Goal: Information Seeking & Learning: Learn about a topic

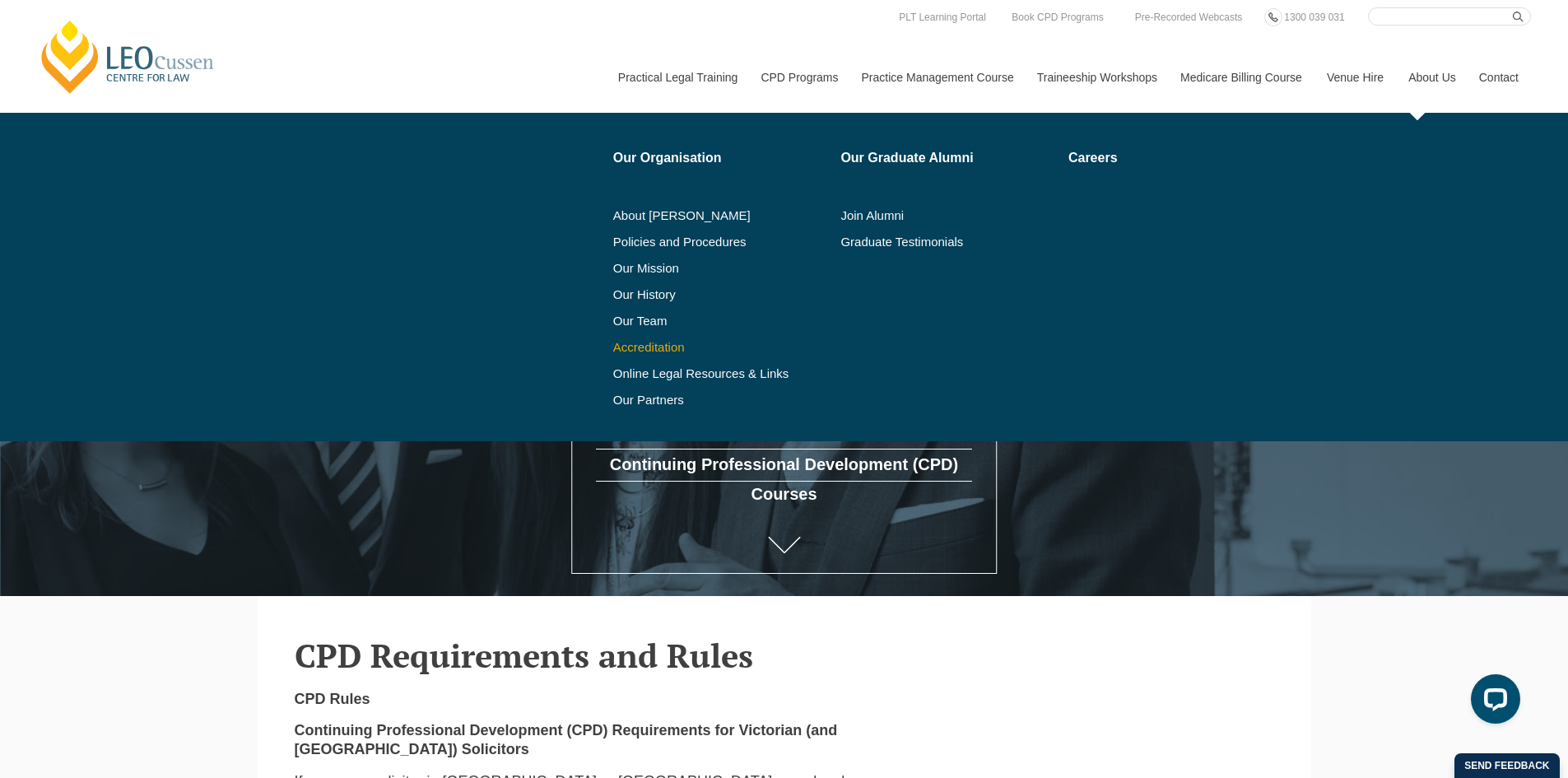
click at [650, 347] on link "Accreditation" at bounding box center [721, 347] width 216 height 13
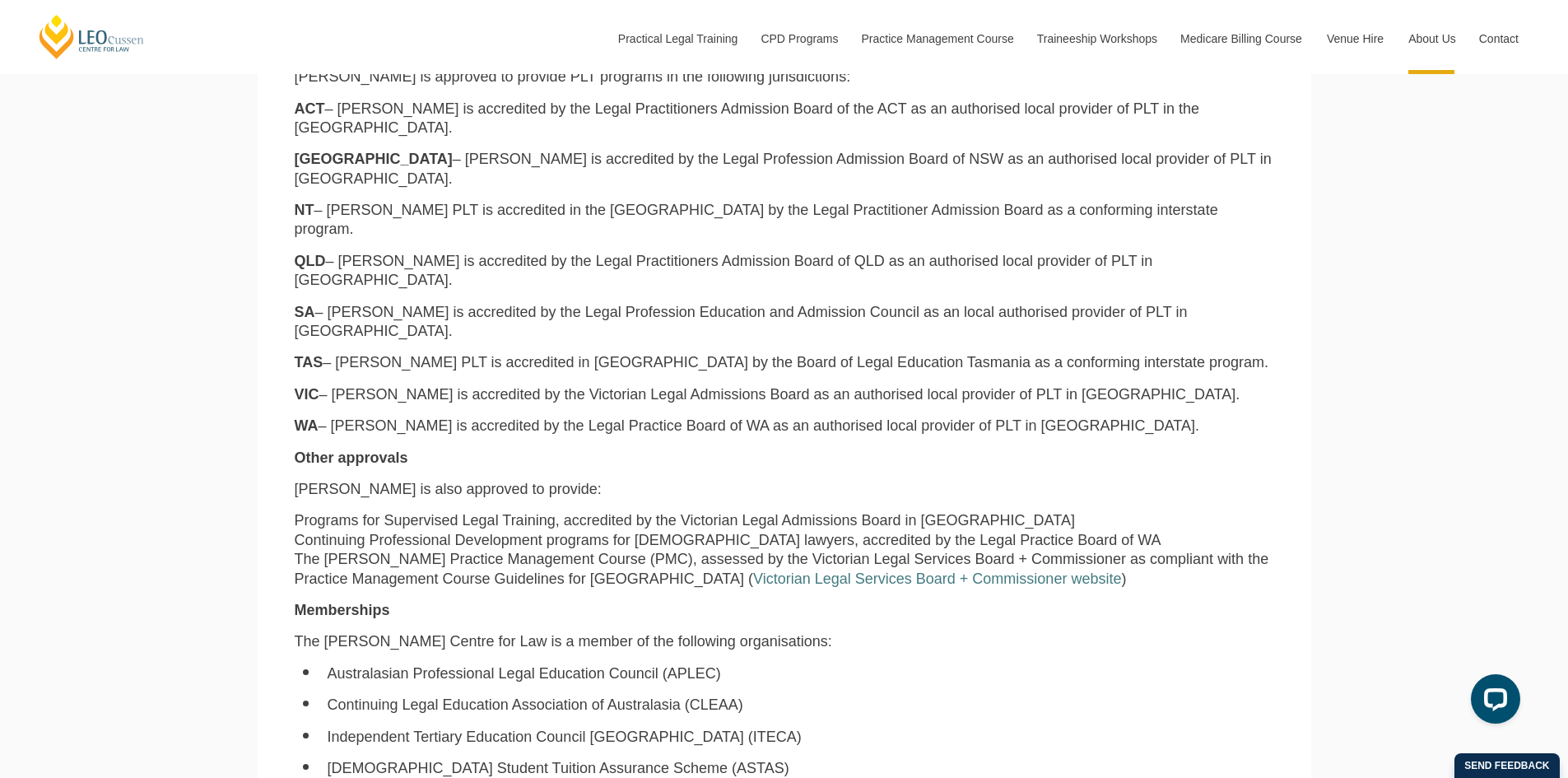
scroll to position [1152, 0]
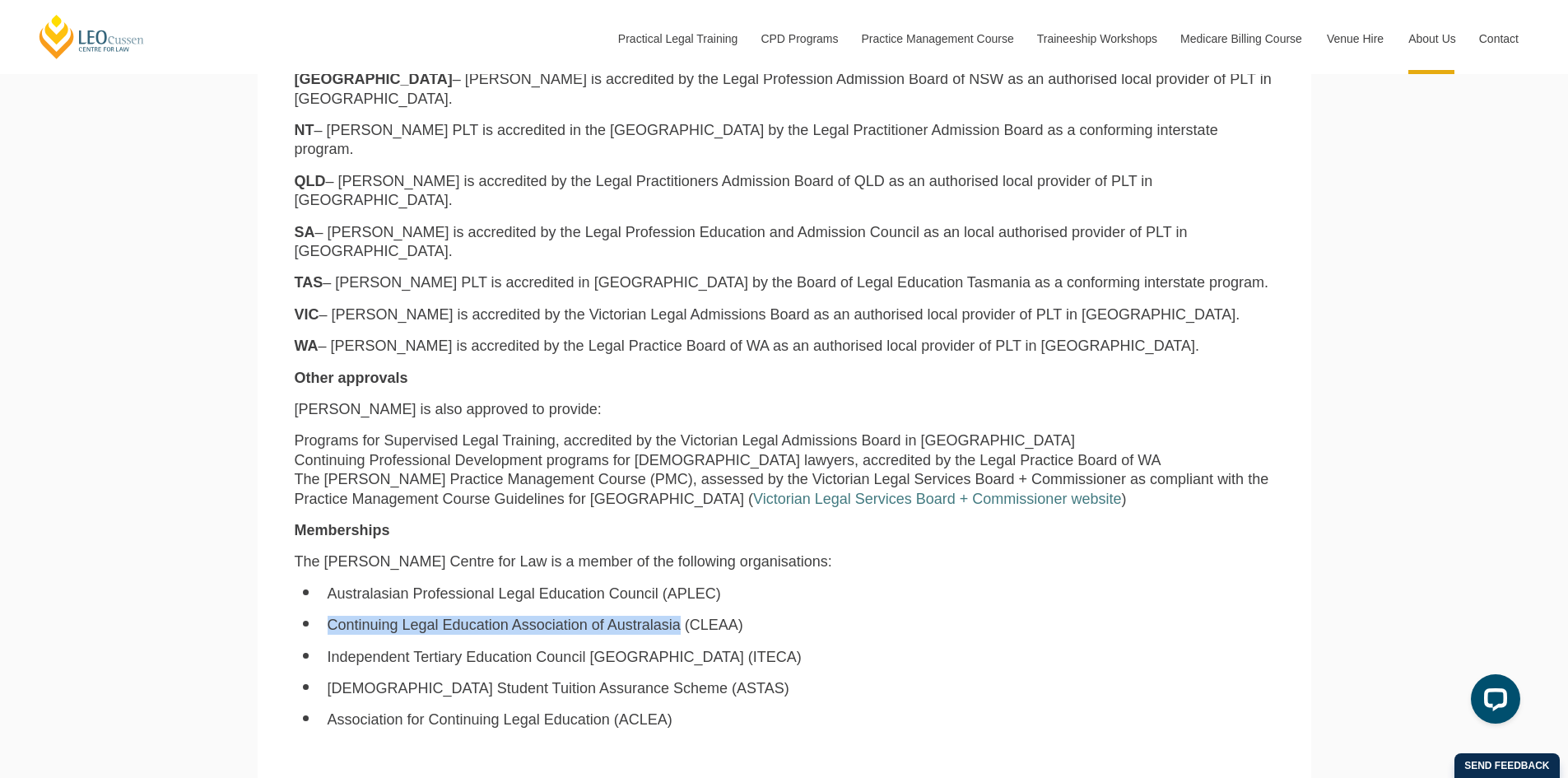
drag, startPoint x: 328, startPoint y: 554, endPoint x: 678, endPoint y: 554, distance: 350.0
click at [678, 616] on li "Continuing Legal Education Association of Australasia (CLEAA)" at bounding box center [801, 624] width 946 height 19
copy li "Continuing Legal Education Association of Australasia"
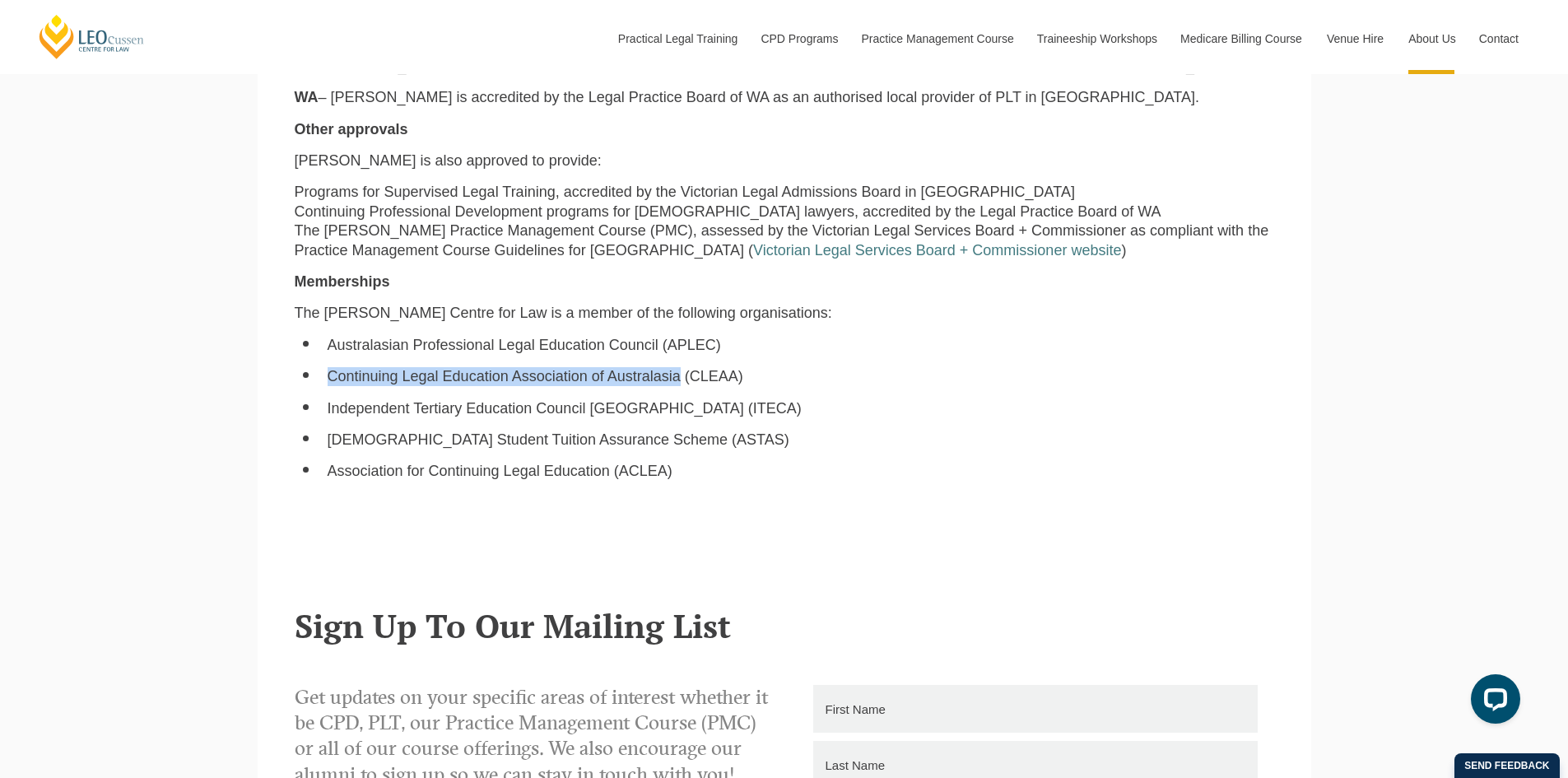
scroll to position [1564, 0]
